Goal: Task Accomplishment & Management: Manage account settings

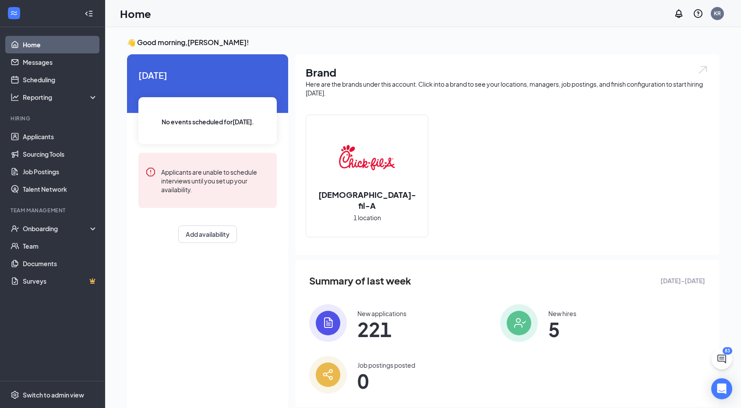
click at [207, 213] on span "1 location" at bounding box center [367, 218] width 28 height 10
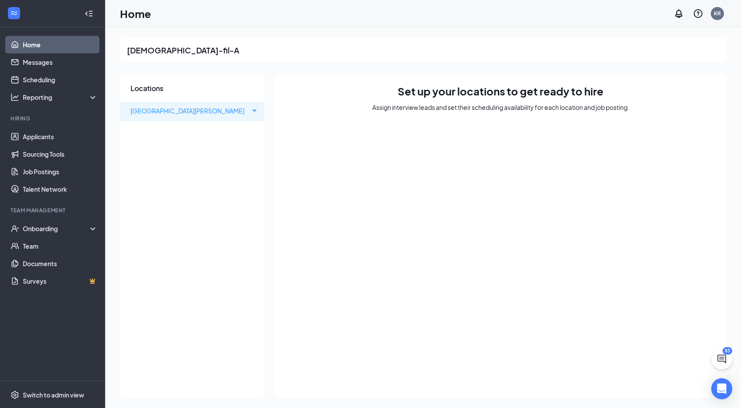
click at [261, 108] on div "[GEOGRAPHIC_DATA][PERSON_NAME]" at bounding box center [192, 111] width 145 height 18
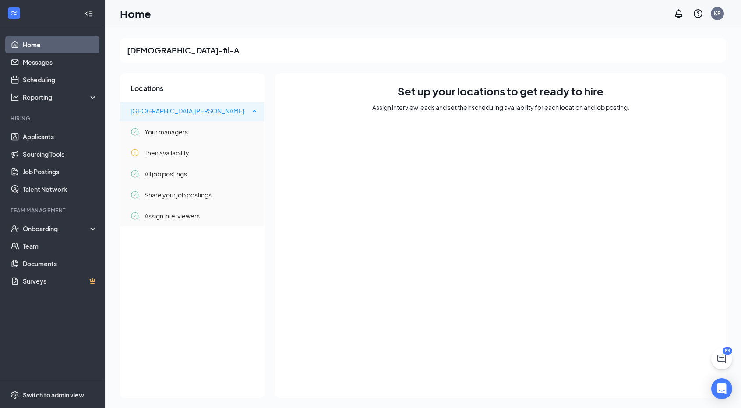
click at [262, 104] on div "[GEOGRAPHIC_DATA][PERSON_NAME]" at bounding box center [192, 111] width 145 height 18
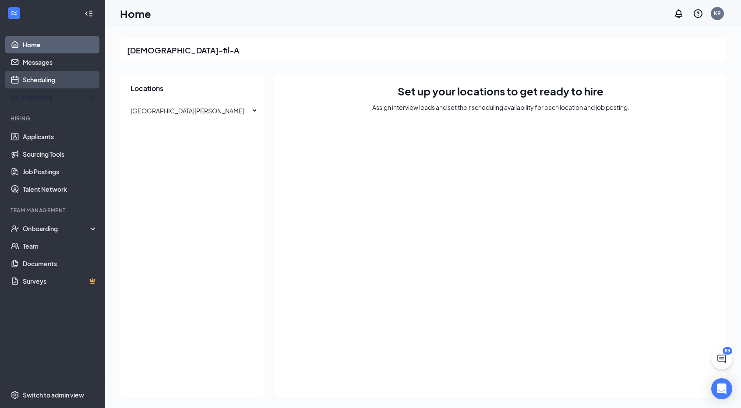
click at [43, 79] on link "Scheduling" at bounding box center [60, 80] width 75 height 18
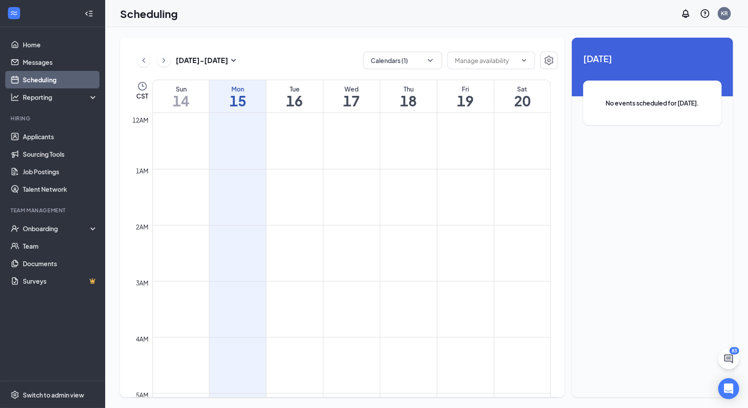
scroll to position [431, 0]
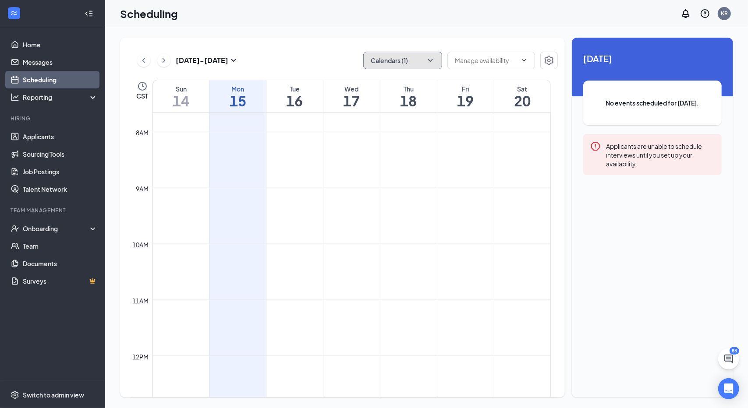
click at [441, 60] on button "Calendars (1)" at bounding box center [402, 61] width 79 height 18
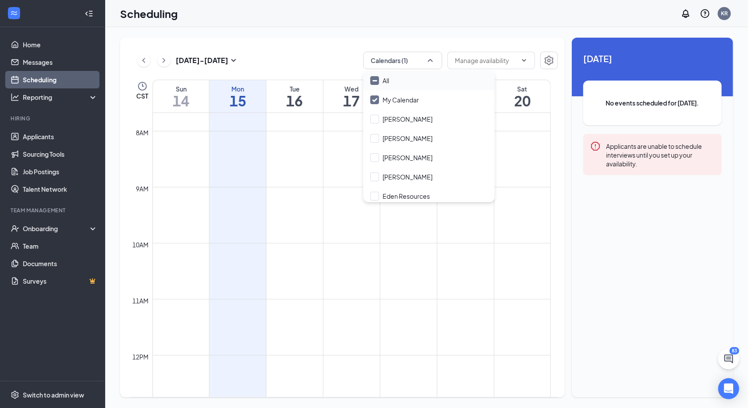
click at [375, 81] on input "All" at bounding box center [379, 80] width 19 height 9
checkbox input "true"
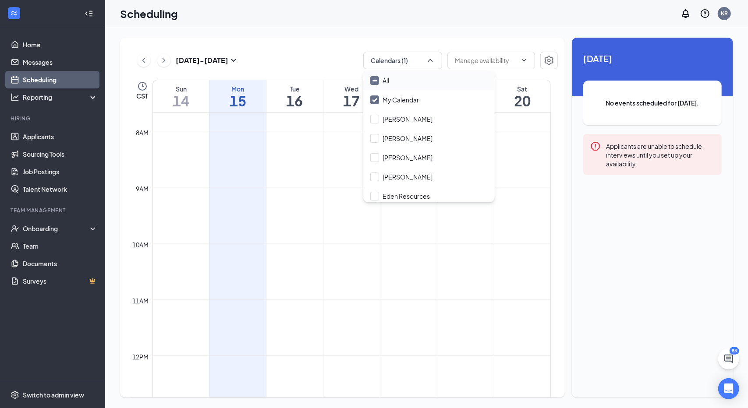
checkbox input "true"
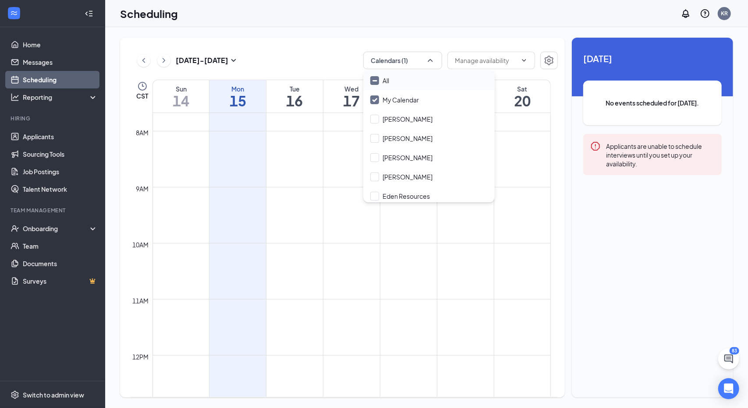
checkbox input "true"
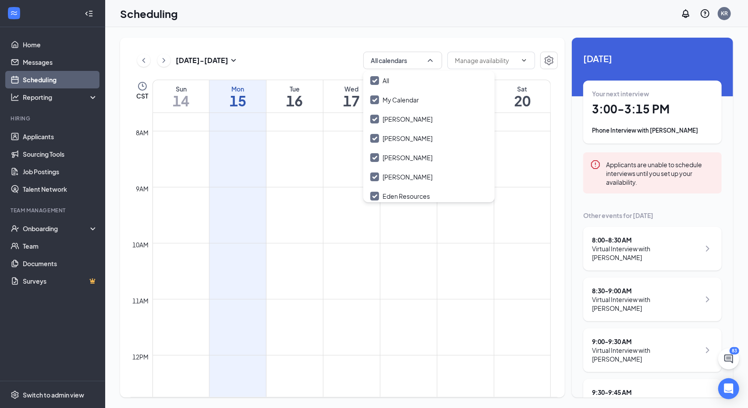
click at [424, 18] on div "Scheduling KR" at bounding box center [426, 13] width 643 height 27
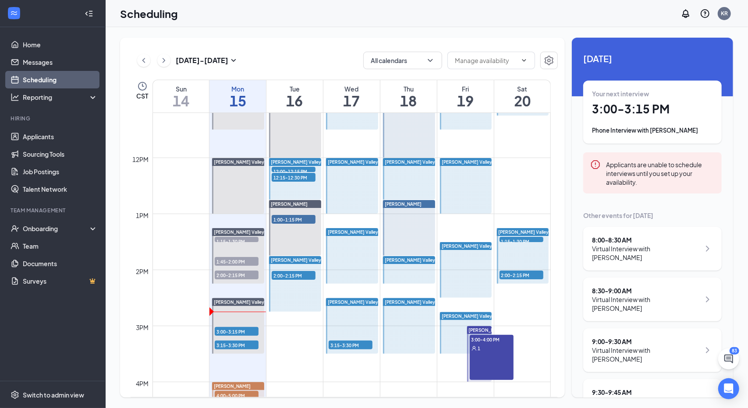
scroll to position [633, 0]
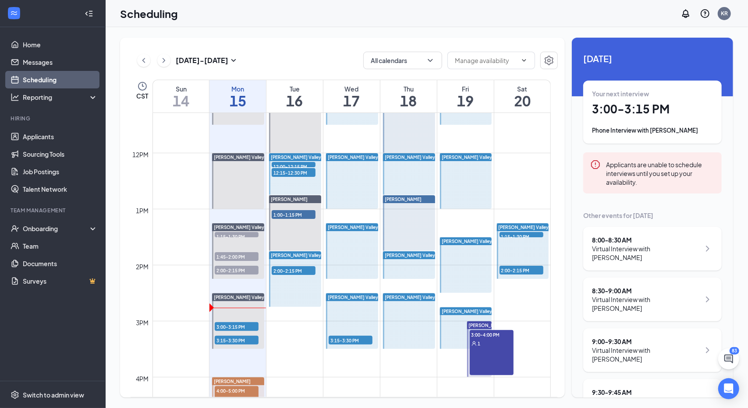
click at [235, 272] on span "2:00-2:15 PM" at bounding box center [237, 270] width 44 height 9
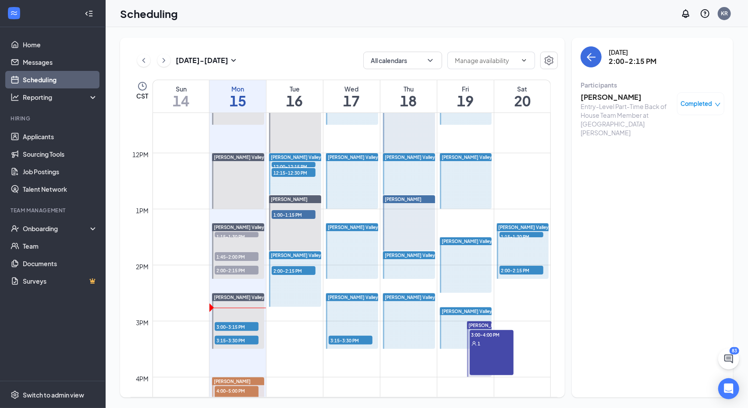
click at [597, 99] on h3 "[PERSON_NAME]" at bounding box center [626, 97] width 92 height 10
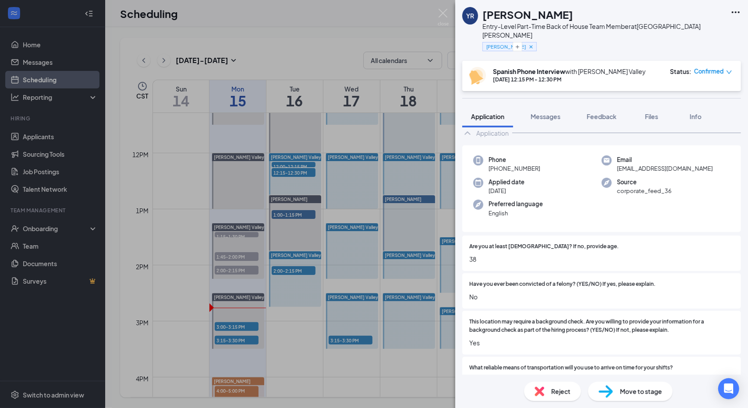
scroll to position [28, 0]
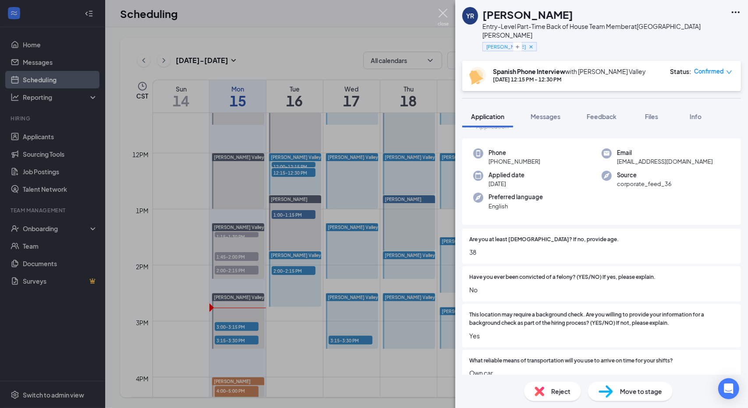
click at [446, 11] on img at bounding box center [443, 17] width 11 height 17
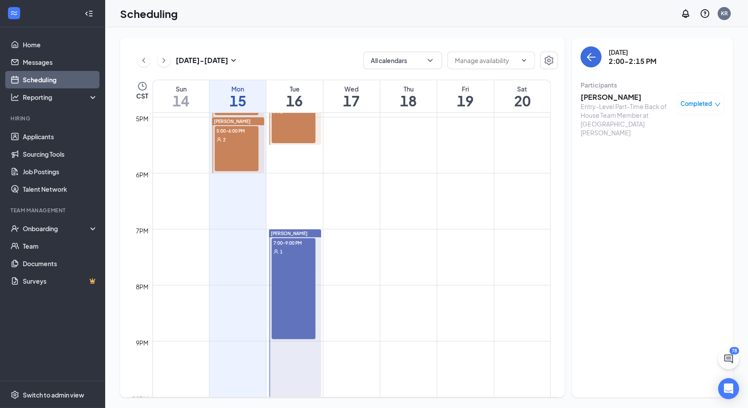
scroll to position [1028, 0]
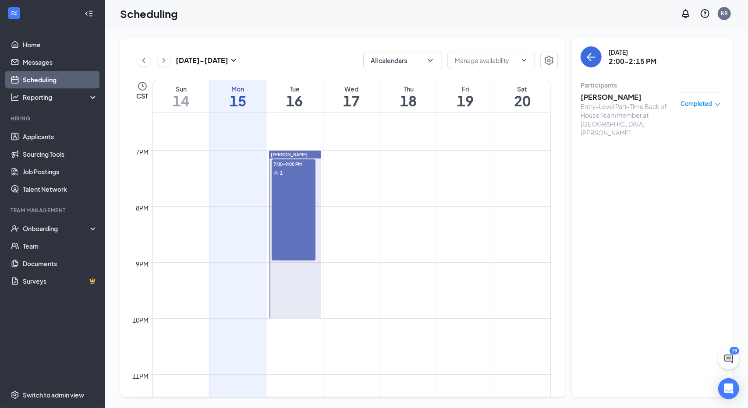
click at [294, 189] on div "7:00-9:00 PM 1" at bounding box center [294, 209] width 44 height 101
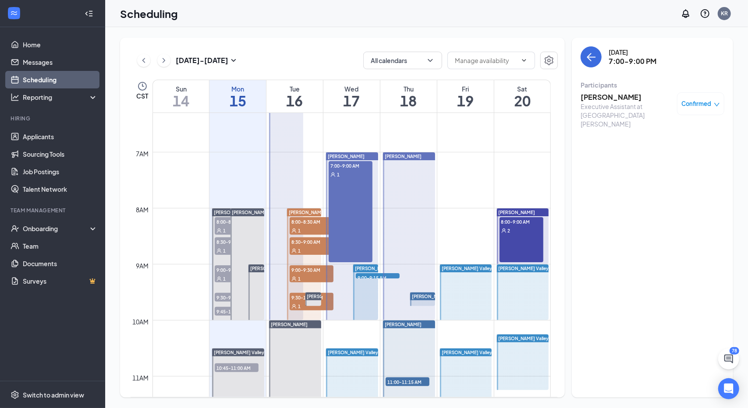
scroll to position [354, 0]
click at [540, 238] on div "8:00-9:00 AM 2" at bounding box center [521, 239] width 44 height 45
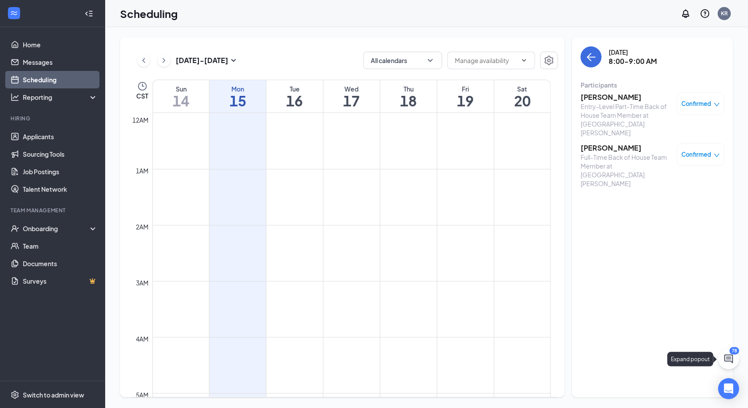
click at [720, 363] on button at bounding box center [728, 359] width 21 height 21
click at [666, 396] on icon "ChevronUp" at bounding box center [669, 397] width 11 height 11
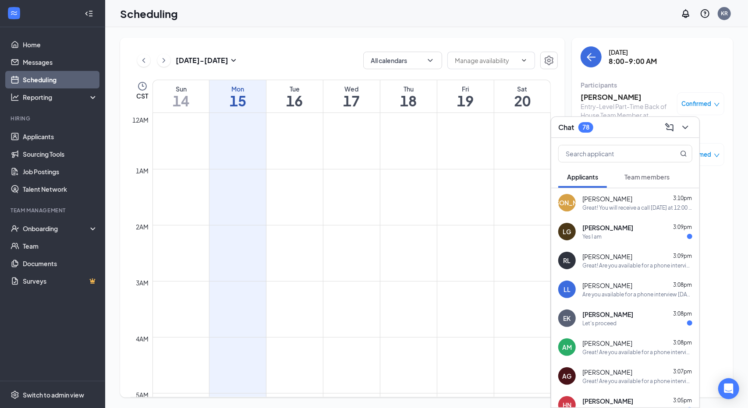
click at [684, 127] on icon "ChevronDown" at bounding box center [685, 127] width 11 height 11
